Goal: Task Accomplishment & Management: Complete application form

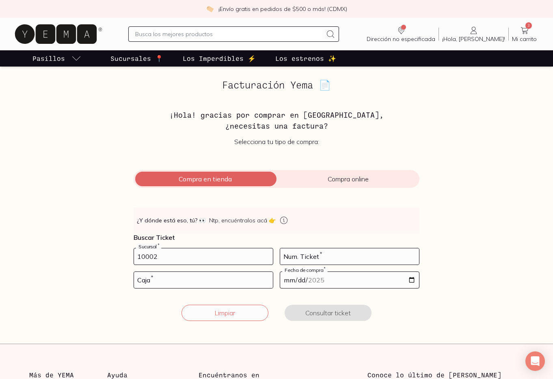
type input "10002"
click at [294, 256] on input "number" at bounding box center [349, 256] width 139 height 16
type input "1443"
click at [246, 284] on input "number" at bounding box center [203, 280] width 139 height 16
type input "01"
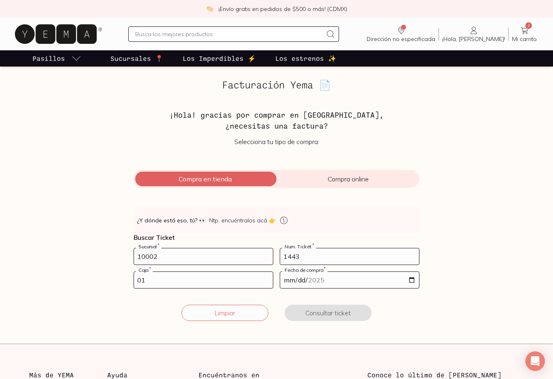
click at [377, 280] on input "date" at bounding box center [349, 280] width 139 height 16
click at [412, 278] on input "date" at bounding box center [349, 280] width 139 height 16
type input "[DATE]"
click at [328, 313] on button "Consultar ticket" at bounding box center [328, 313] width 87 height 16
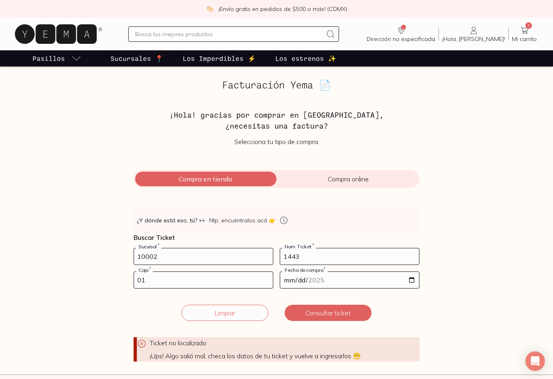
click at [295, 254] on input "1443" at bounding box center [349, 256] width 139 height 16
type input "143"
click at [322, 314] on button "Consultar ticket" at bounding box center [328, 313] width 87 height 16
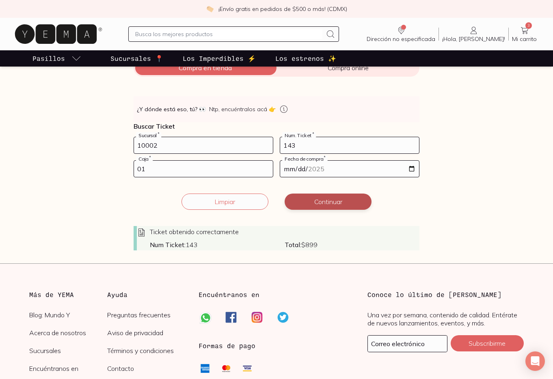
scroll to position [115, 0]
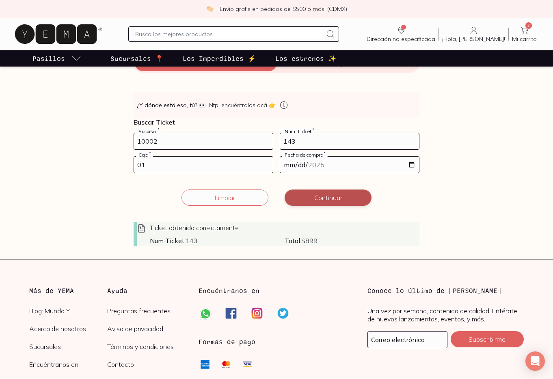
click at [320, 194] on button "Continuar" at bounding box center [328, 198] width 87 height 16
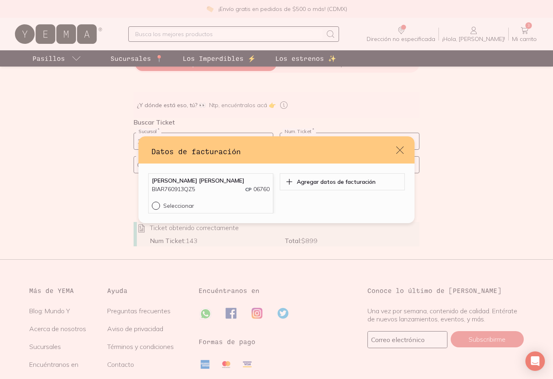
click at [157, 205] on input "Seleccionar" at bounding box center [155, 205] width 6 height 6
radio input "true"
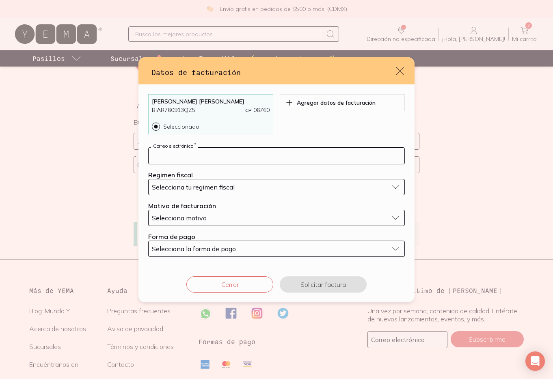
click at [206, 159] on input "default" at bounding box center [277, 156] width 256 height 16
type input "[EMAIL_ADDRESS][DOMAIN_NAME]"
click at [212, 186] on span "Selecciona tu regimen fiscal" at bounding box center [193, 187] width 83 height 8
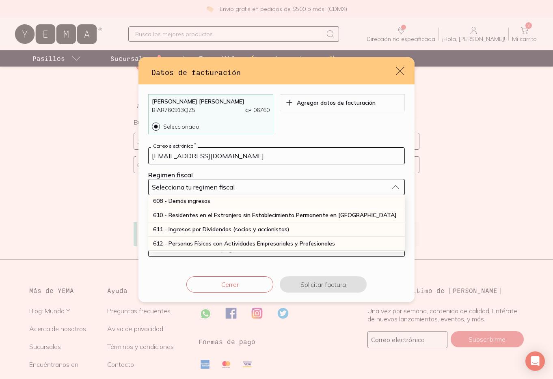
scroll to position [76, 0]
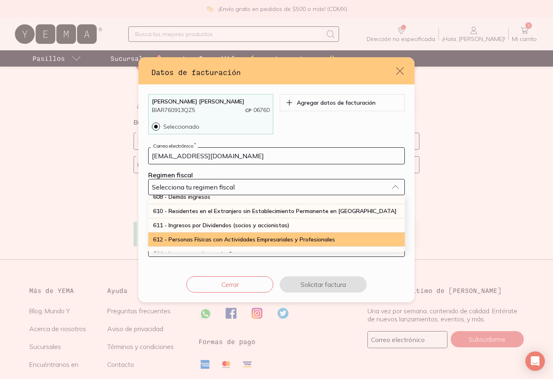
click at [209, 235] on div "612 - Personas Físicas con Actividades Empresariales y Profesionales" at bounding box center [276, 240] width 257 height 14
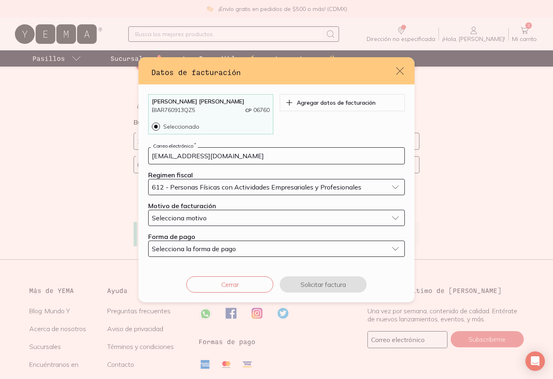
click at [219, 218] on div "Selecciona motivo" at bounding box center [270, 218] width 236 height 8
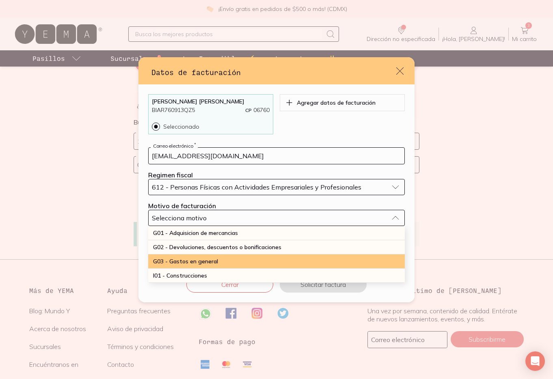
click at [211, 258] on span "G03 - Gastos en general" at bounding box center [185, 261] width 65 height 7
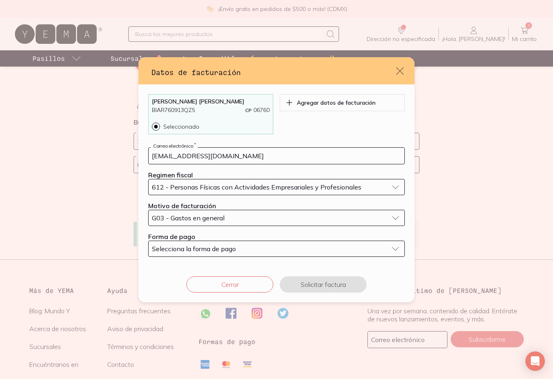
click at [215, 250] on span "Selecciona la forma de pago" at bounding box center [194, 249] width 84 height 8
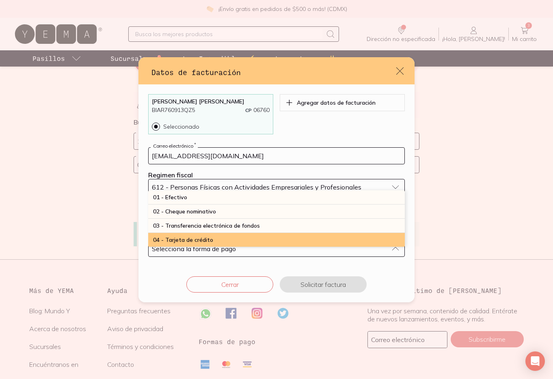
click at [208, 235] on div "04 - Tarjeta de crédito" at bounding box center [276, 240] width 257 height 14
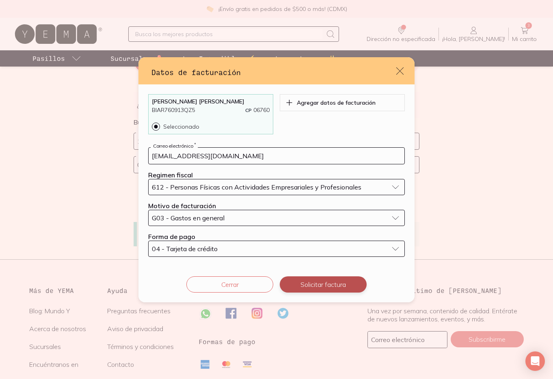
click at [302, 285] on button "Solicitar factura" at bounding box center [323, 284] width 87 height 16
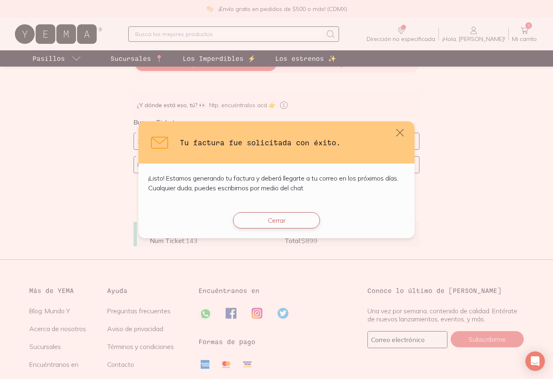
click at [292, 222] on button "Cerrar" at bounding box center [276, 220] width 87 height 16
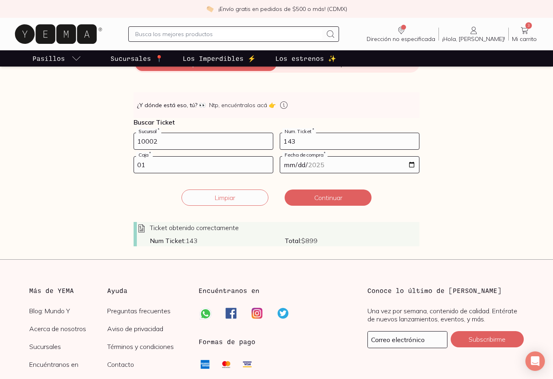
click at [234, 146] on input "10002" at bounding box center [203, 141] width 139 height 16
click at [325, 130] on div "👀 ¿Y dónde está eso, tú? 👀 Ntp, encuéntralos acá 👉 Buscar Ticket 10002 Sucursal…" at bounding box center [277, 169] width 286 height 154
click at [311, 140] on input "143" at bounding box center [349, 141] width 139 height 16
type input "1"
type input "54"
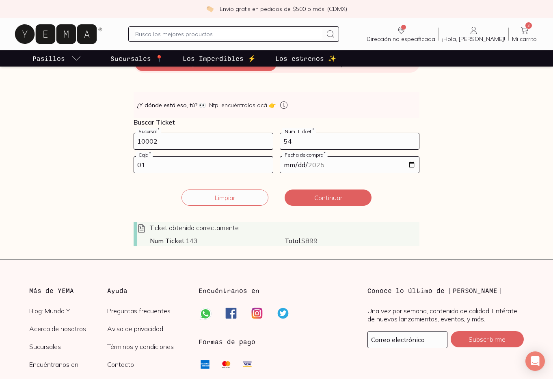
click at [178, 165] on input "01" at bounding box center [203, 165] width 139 height 16
type input "02"
click at [319, 164] on input "[DATE]" at bounding box center [349, 165] width 139 height 16
click at [411, 166] on input "[DATE]" at bounding box center [349, 165] width 139 height 16
type input "[DATE]"
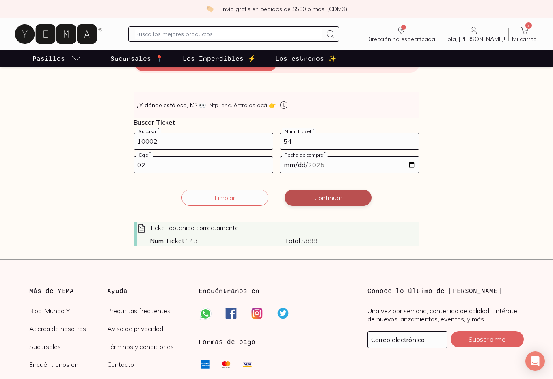
click at [336, 195] on button "Continuar" at bounding box center [328, 198] width 87 height 16
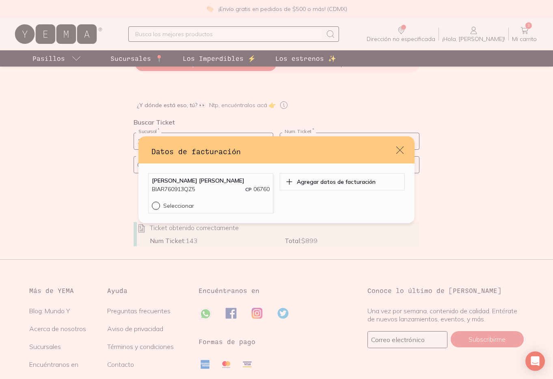
click at [157, 205] on input "Seleccionar" at bounding box center [155, 205] width 6 height 6
radio input "true"
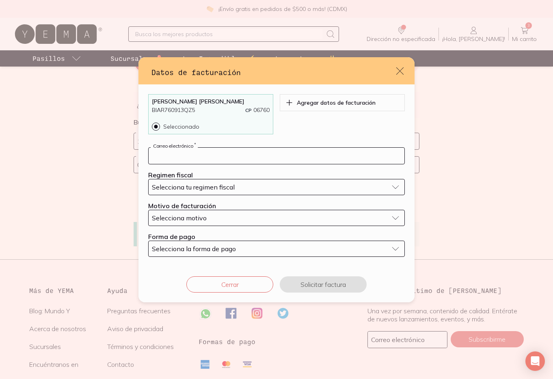
click at [197, 156] on input "default" at bounding box center [277, 156] width 256 height 16
type input "[EMAIL_ADDRESS][DOMAIN_NAME]"
click at [210, 191] on button "Selecciona tu regimen fiscal" at bounding box center [276, 187] width 257 height 16
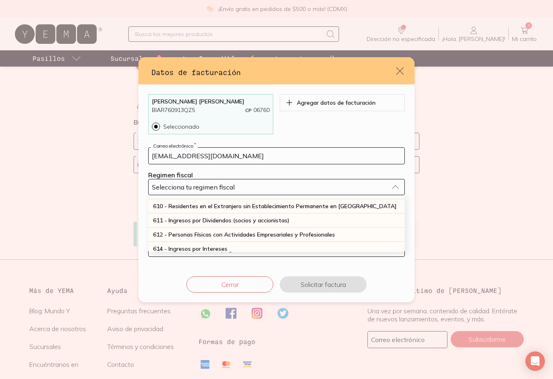
scroll to position [87, 0]
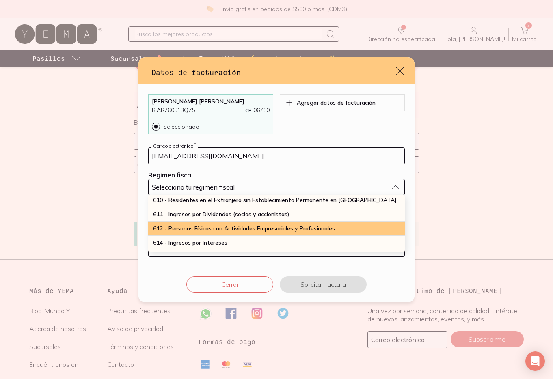
click at [206, 228] on span "612 - Personas Físicas con Actividades Empresariales y Profesionales" at bounding box center [244, 228] width 182 height 7
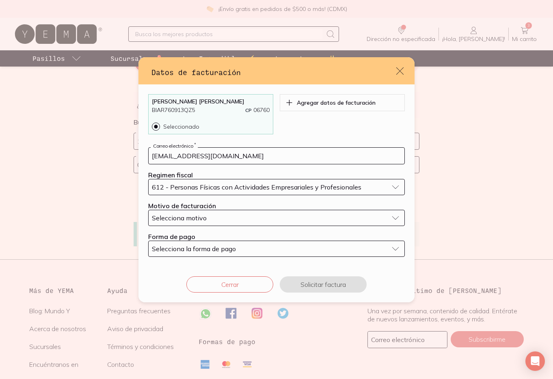
click at [210, 217] on div "Selecciona motivo" at bounding box center [270, 218] width 236 height 8
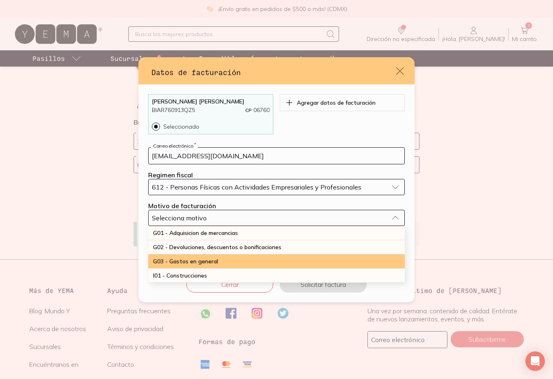
click at [207, 257] on div "G03 - Gastos en general" at bounding box center [276, 262] width 257 height 14
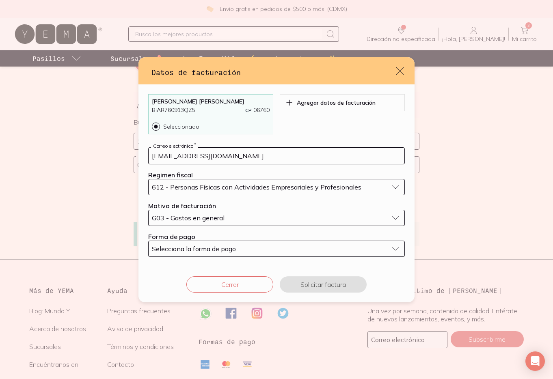
click at [209, 248] on span "Selecciona la forma de pago" at bounding box center [194, 249] width 84 height 8
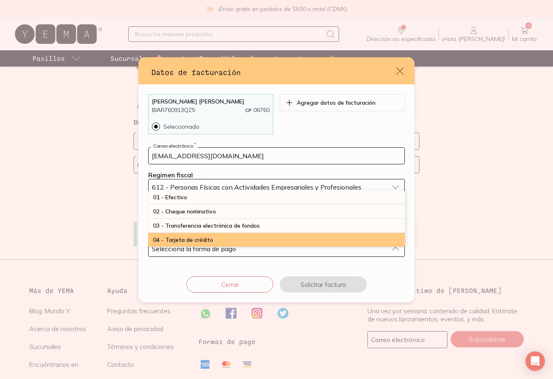
click at [205, 239] on span "04 - Tarjeta de crédito" at bounding box center [183, 239] width 60 height 7
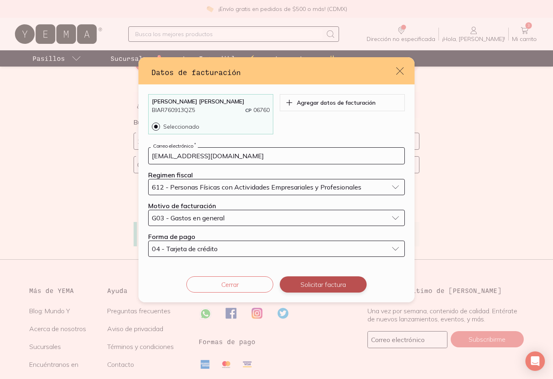
click at [317, 281] on button "Solicitar factura" at bounding box center [323, 284] width 87 height 16
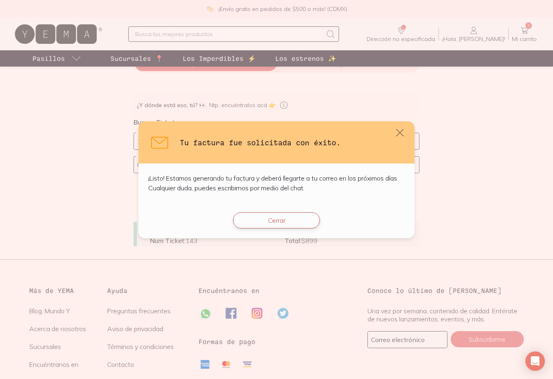
click at [287, 222] on button "Cerrar" at bounding box center [276, 220] width 87 height 16
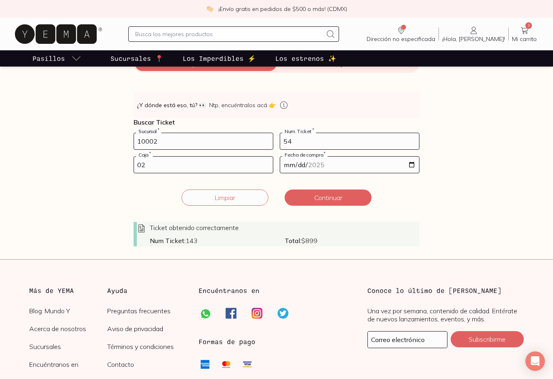
click at [215, 143] on input "10002" at bounding box center [203, 141] width 139 height 16
click at [301, 140] on input "54" at bounding box center [349, 141] width 139 height 16
drag, startPoint x: 301, startPoint y: 140, endPoint x: 278, endPoint y: 141, distance: 22.3
click at [278, 141] on form "10002 Sucursal * 54 Num. Ticket * 02 Caja * [DATE] Fecha de compra * Ticket obt…" at bounding box center [277, 190] width 286 height 114
type input "10"
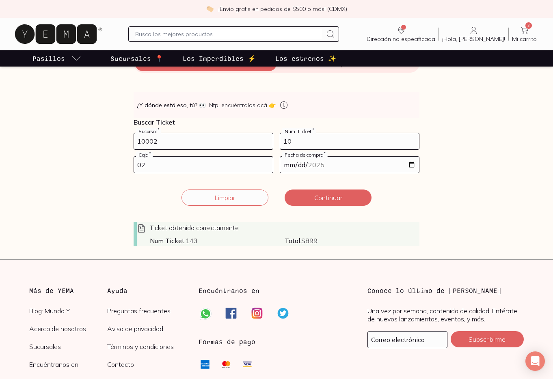
click at [251, 163] on input "02" at bounding box center [203, 165] width 139 height 16
click at [414, 165] on input "[DATE]" at bounding box center [349, 165] width 139 height 16
type input "[DATE]"
click at [339, 201] on button "Continuar" at bounding box center [328, 198] width 87 height 16
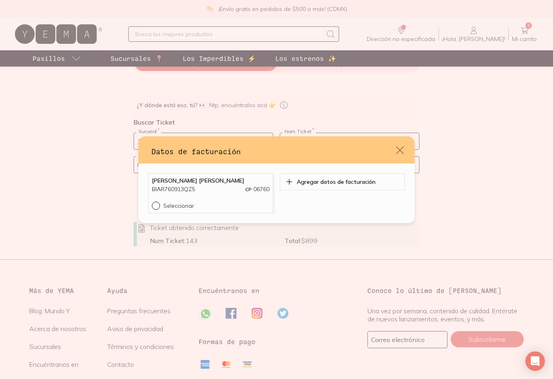
click at [156, 205] on input "Seleccionar" at bounding box center [155, 205] width 6 height 6
radio input "true"
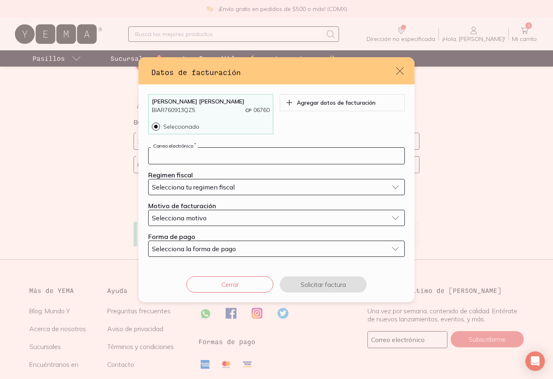
click at [315, 154] on input "default" at bounding box center [277, 156] width 256 height 16
type input "[EMAIL_ADDRESS][DOMAIN_NAME]"
click at [267, 193] on button "Selecciona tu regimen fiscal" at bounding box center [276, 187] width 257 height 16
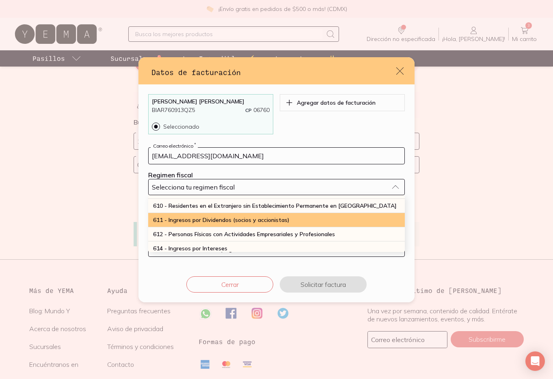
scroll to position [82, 0]
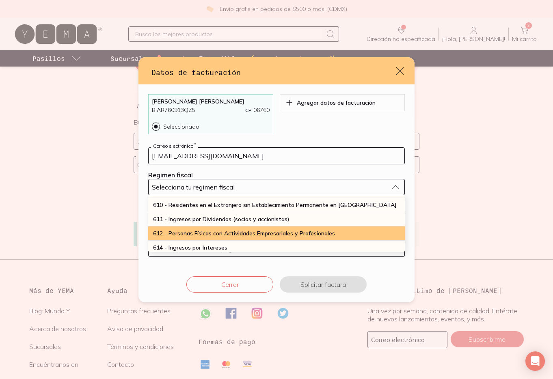
click at [254, 231] on span "612 - Personas Físicas con Actividades Empresariales y Profesionales" at bounding box center [244, 233] width 182 height 7
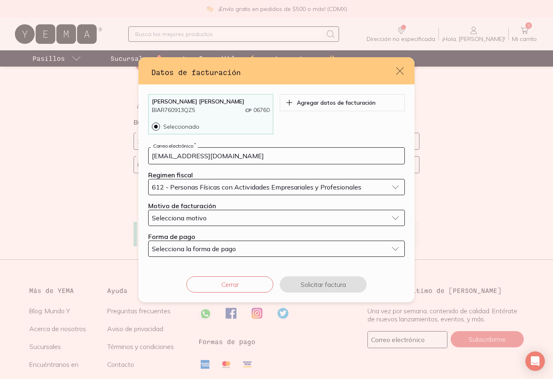
click at [260, 215] on div "Selecciona motivo" at bounding box center [270, 218] width 236 height 8
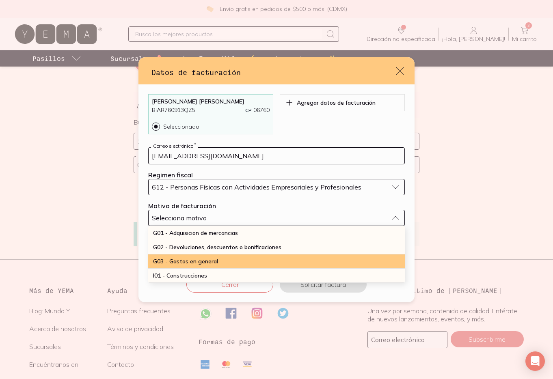
click at [229, 260] on div "G03 - Gastos en general" at bounding box center [276, 262] width 257 height 14
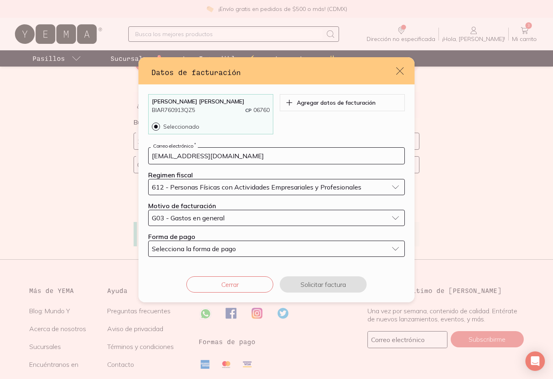
click at [233, 250] on span "Selecciona la forma de pago" at bounding box center [194, 249] width 84 height 8
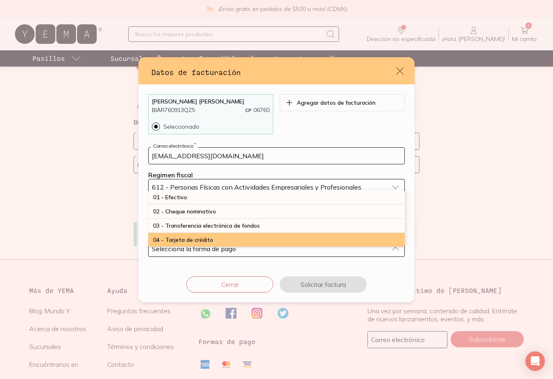
click at [219, 242] on div "04 - Tarjeta de crédito" at bounding box center [276, 240] width 257 height 14
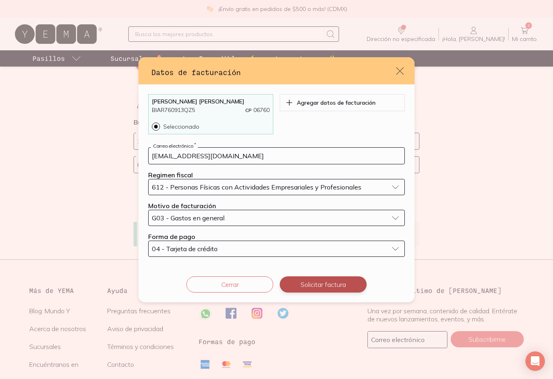
click at [313, 284] on button "Solicitar factura" at bounding box center [323, 284] width 87 height 16
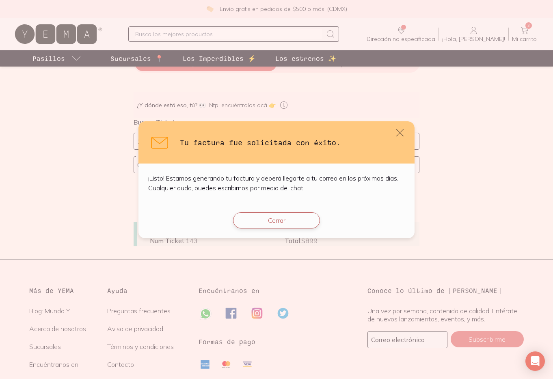
click at [289, 222] on button "Cerrar" at bounding box center [276, 220] width 87 height 16
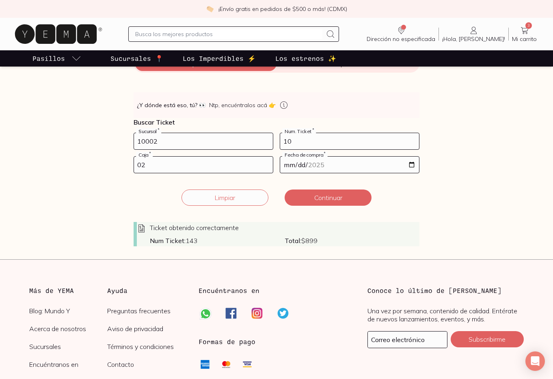
drag, startPoint x: 297, startPoint y: 144, endPoint x: 277, endPoint y: 142, distance: 19.6
click at [277, 142] on form "10002 Sucursal * 10 Num. Ticket * 02 Caja * [DATE] Fecha de compra * Ticket obt…" at bounding box center [277, 190] width 286 height 114
type input "2"
click at [196, 165] on input "02" at bounding box center [203, 165] width 139 height 16
type input "02"
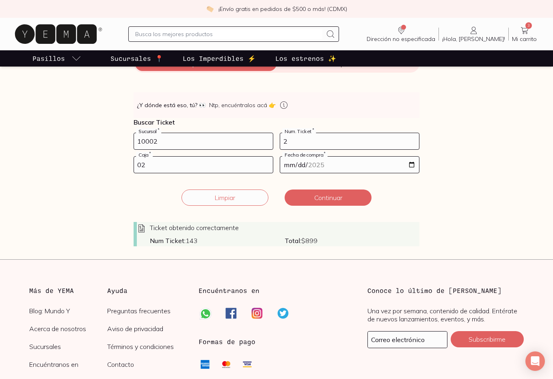
click at [412, 164] on input "[DATE]" at bounding box center [349, 165] width 139 height 16
type input "[DATE]"
click at [338, 199] on button "Continuar" at bounding box center [328, 198] width 87 height 16
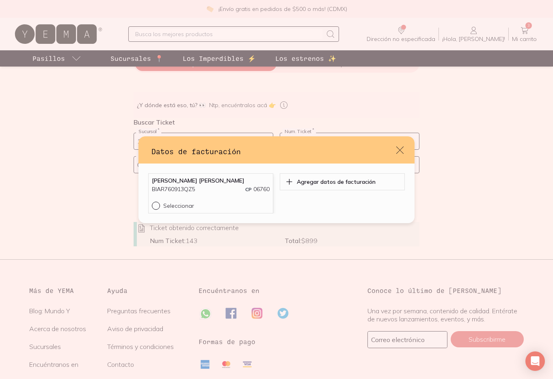
click at [158, 207] on div "default" at bounding box center [157, 206] width 11 height 8
click at [158, 207] on input "Seleccionar" at bounding box center [155, 205] width 6 height 6
radio input "true"
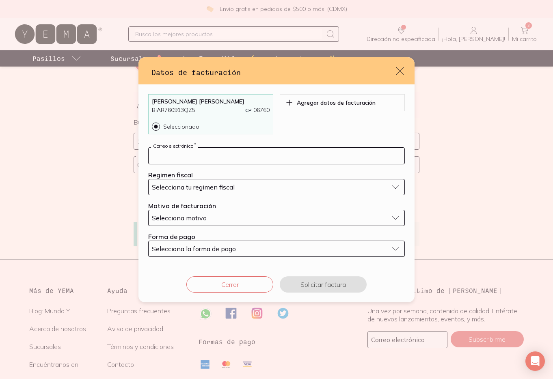
click at [205, 154] on input "default" at bounding box center [277, 156] width 256 height 16
type input "[EMAIL_ADDRESS][DOMAIN_NAME]"
click at [215, 185] on span "Selecciona tu regimen fiscal" at bounding box center [193, 187] width 83 height 8
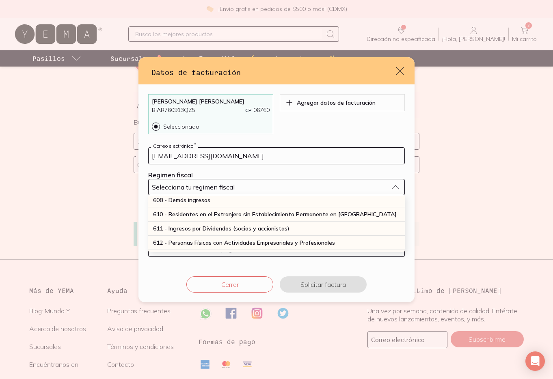
scroll to position [88, 0]
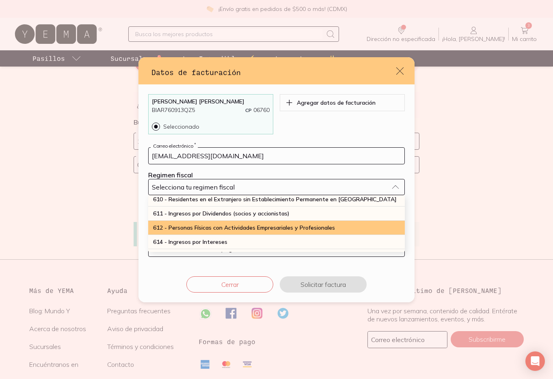
click at [212, 227] on span "612 - Personas Físicas con Actividades Empresariales y Profesionales" at bounding box center [244, 227] width 182 height 7
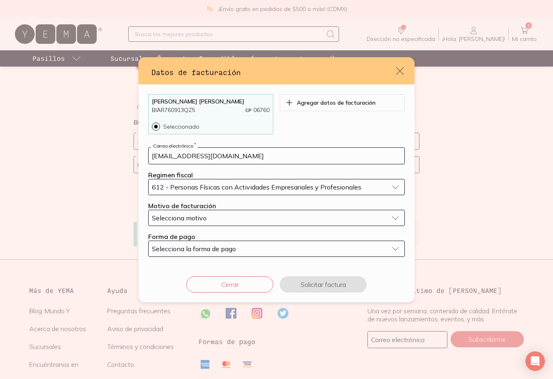
click at [217, 217] on div "Selecciona motivo" at bounding box center [270, 218] width 236 height 8
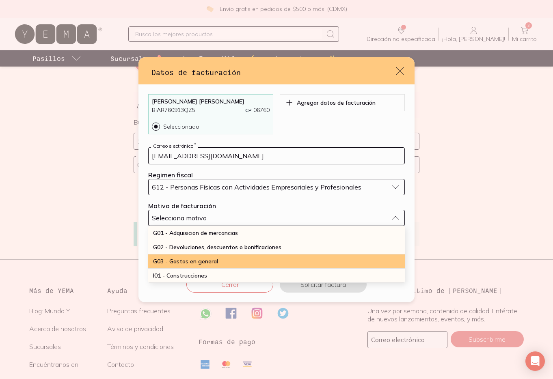
click at [210, 258] on span "G03 - Gastos en general" at bounding box center [185, 261] width 65 height 7
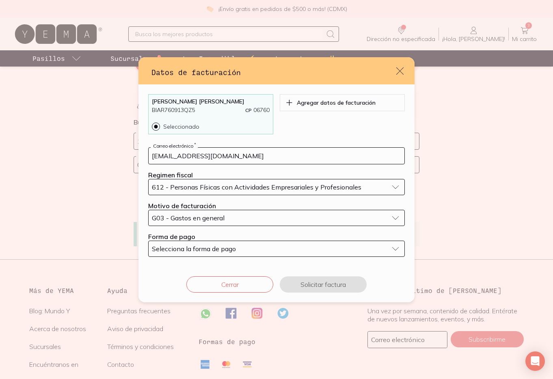
click at [213, 248] on span "Selecciona la forma de pago" at bounding box center [194, 249] width 84 height 8
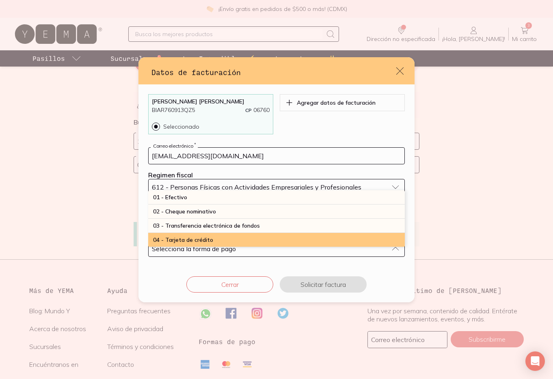
click at [201, 239] on span "04 - Tarjeta de crédito" at bounding box center [183, 239] width 60 height 7
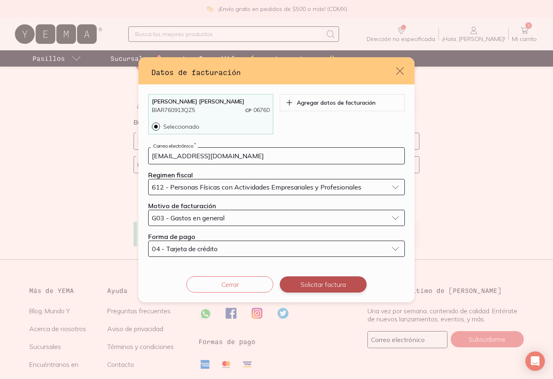
click at [308, 284] on button "Solicitar factura" at bounding box center [323, 284] width 87 height 16
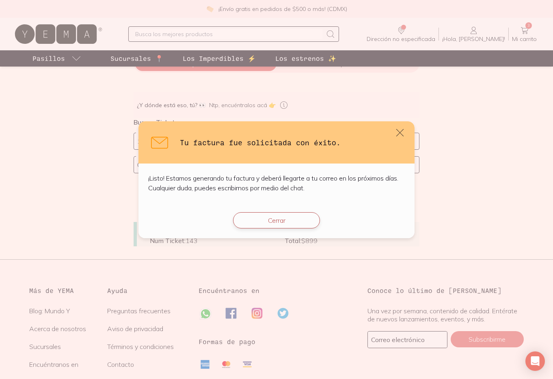
click at [300, 217] on button "Cerrar" at bounding box center [276, 220] width 87 height 16
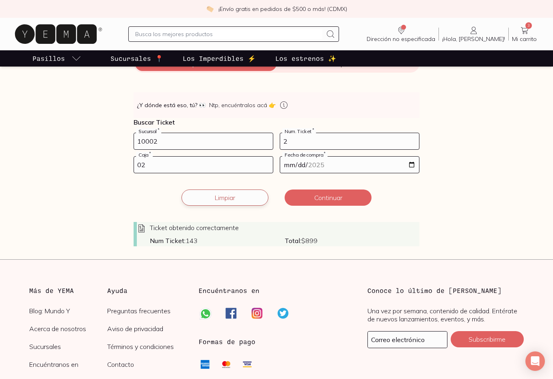
click at [235, 196] on button "Limpiar" at bounding box center [224, 198] width 87 height 16
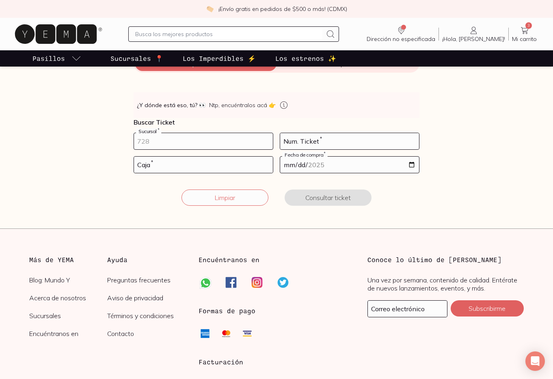
click at [218, 140] on input "number" at bounding box center [203, 141] width 139 height 16
type input "1002"
click at [302, 142] on input "number" at bounding box center [349, 141] width 139 height 16
type input "2"
click at [219, 164] on input "number" at bounding box center [203, 165] width 139 height 16
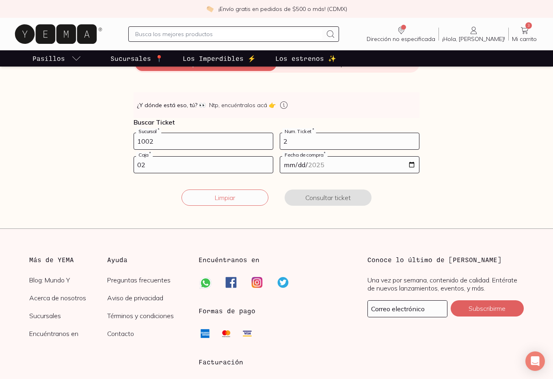
type input "02"
click at [410, 165] on input "date" at bounding box center [349, 165] width 139 height 16
type input "[DATE]"
click at [337, 198] on button "Consultar ticket" at bounding box center [328, 198] width 87 height 16
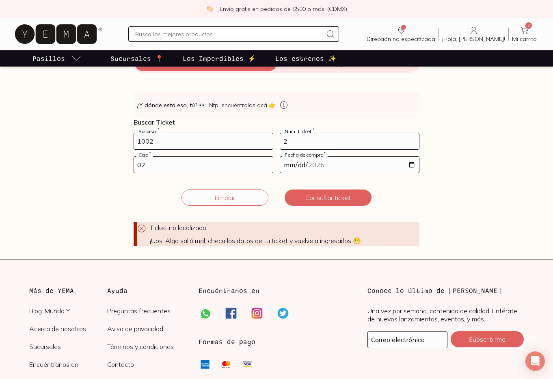
click at [146, 140] on input "1002" at bounding box center [203, 141] width 139 height 16
type input "10002"
click at [306, 197] on button "Consultar ticket" at bounding box center [328, 198] width 87 height 16
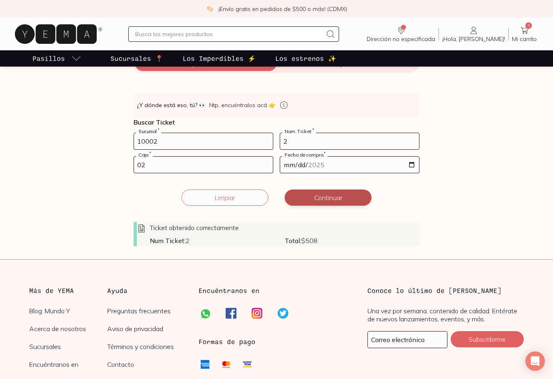
click at [306, 197] on button "Continuar" at bounding box center [328, 198] width 87 height 16
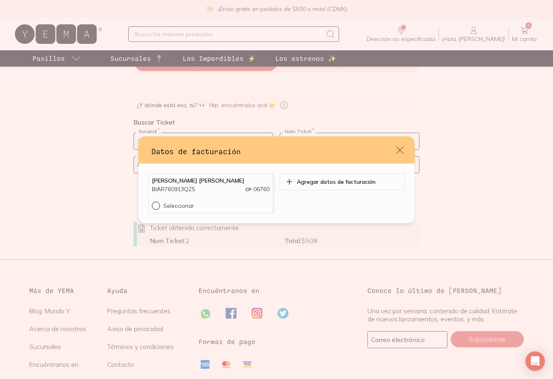
click at [157, 204] on input "Seleccionar" at bounding box center [155, 205] width 6 height 6
radio input "true"
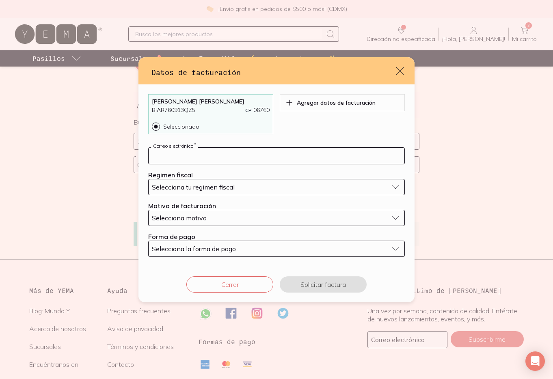
click at [187, 156] on input "default" at bounding box center [277, 156] width 256 height 16
type input "[EMAIL_ADDRESS][DOMAIN_NAME]"
click at [222, 186] on span "Selecciona tu regimen fiscal" at bounding box center [193, 187] width 83 height 8
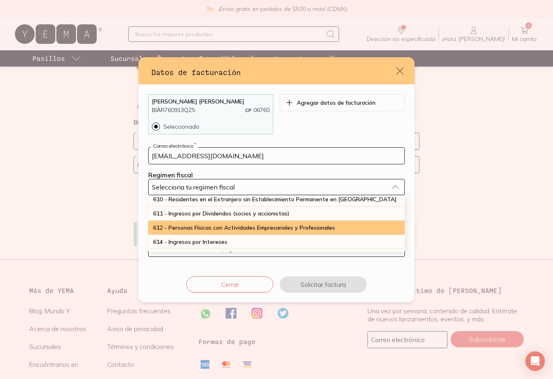
click at [221, 229] on span "612 - Personas Físicas con Actividades Empresariales y Profesionales" at bounding box center [244, 227] width 182 height 7
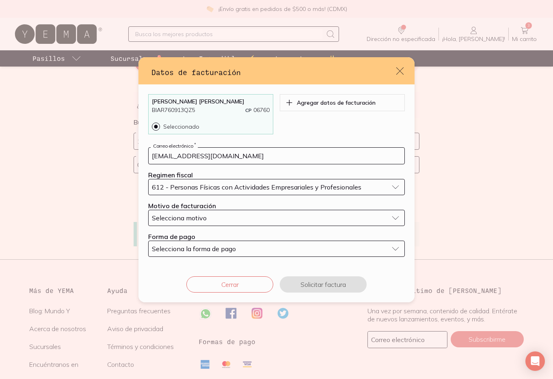
click at [227, 216] on div "Selecciona motivo" at bounding box center [270, 218] width 236 height 8
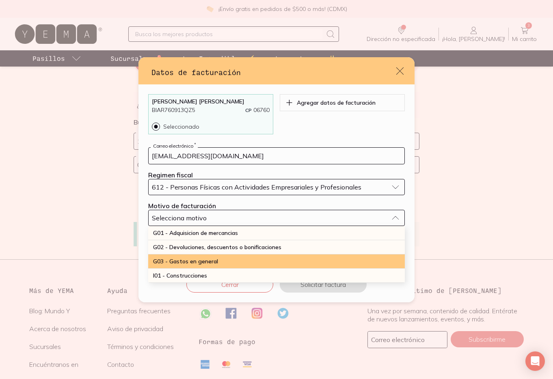
click at [213, 259] on span "G03 - Gastos en general" at bounding box center [185, 261] width 65 height 7
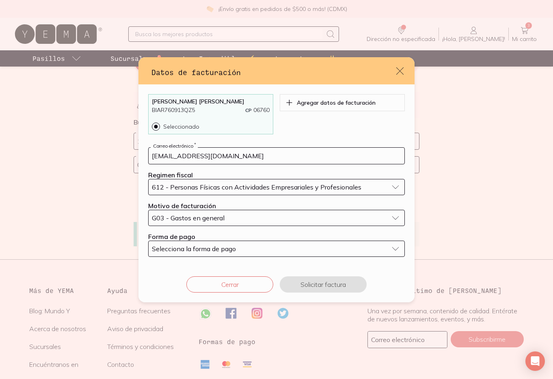
click at [218, 248] on span "Selecciona la forma de pago" at bounding box center [194, 249] width 84 height 8
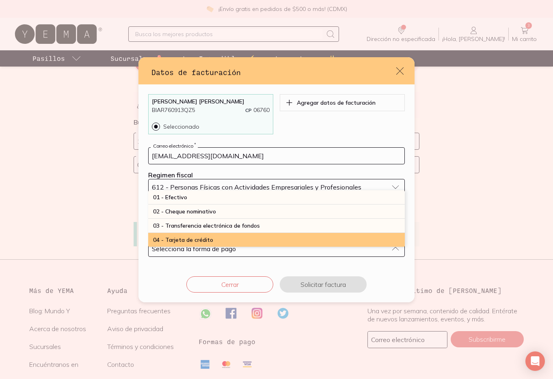
click at [205, 239] on span "04 - Tarjeta de crédito" at bounding box center [183, 239] width 60 height 7
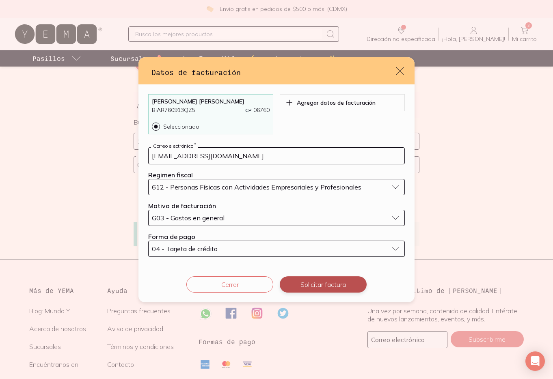
click at [308, 284] on button "Solicitar factura" at bounding box center [323, 284] width 87 height 16
